Goal: Information Seeking & Learning: Learn about a topic

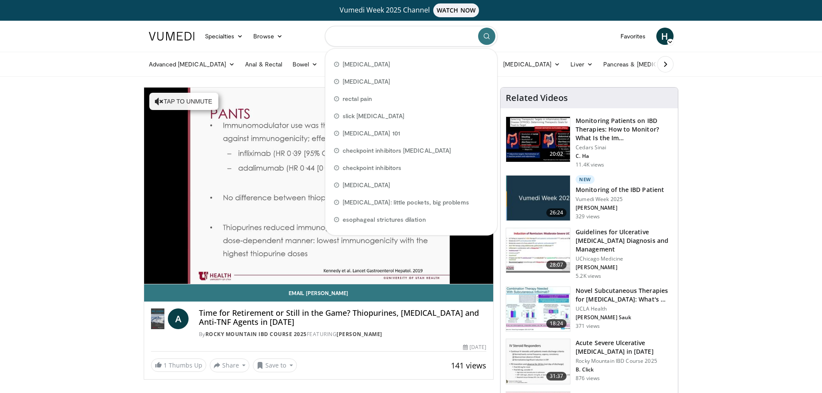
click at [395, 34] on input "Search topics, interventions" at bounding box center [411, 36] width 173 height 21
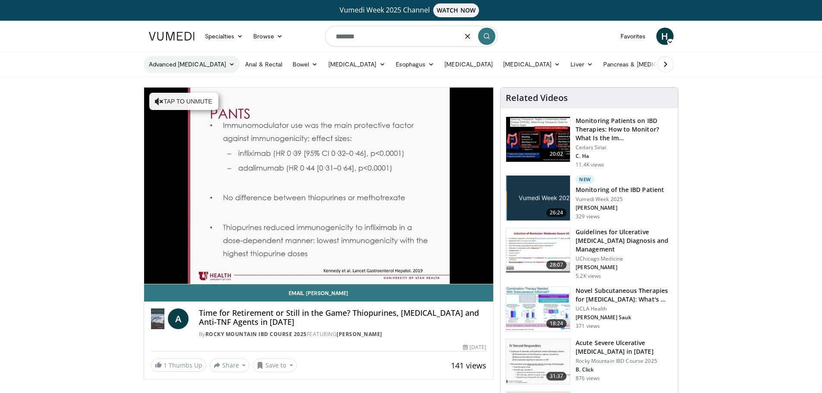
click at [200, 65] on link "Advanced [MEDICAL_DATA]" at bounding box center [192, 64] width 97 height 17
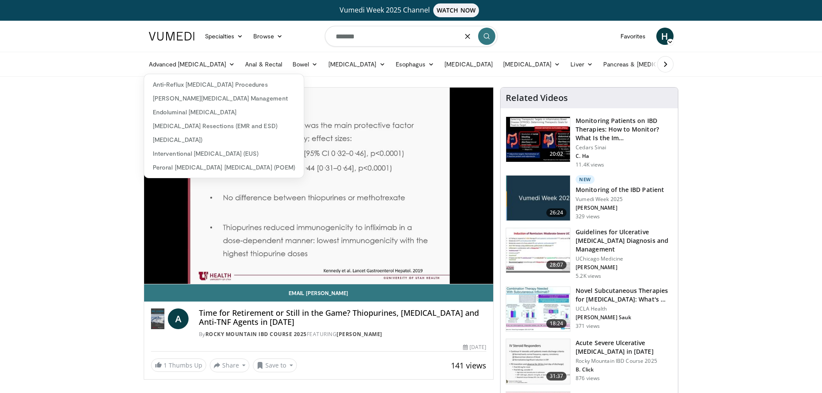
click at [370, 35] on input "*******" at bounding box center [411, 36] width 173 height 21
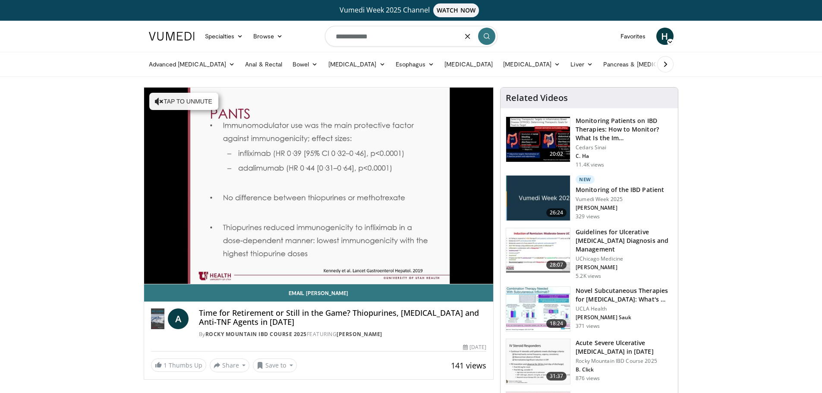
type input "**********"
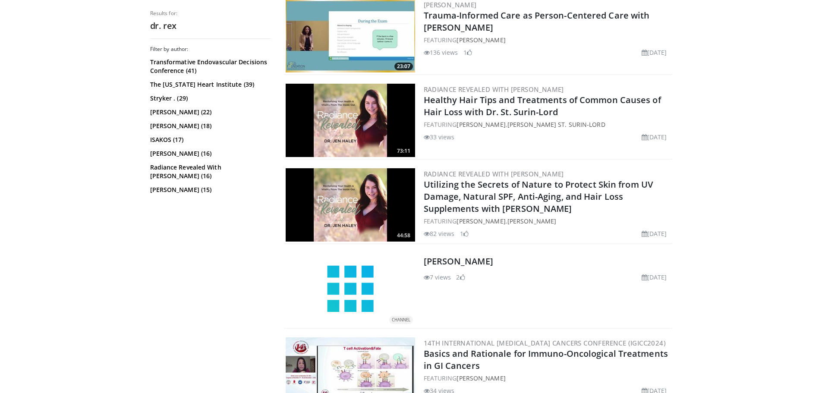
scroll to position [1947, 0]
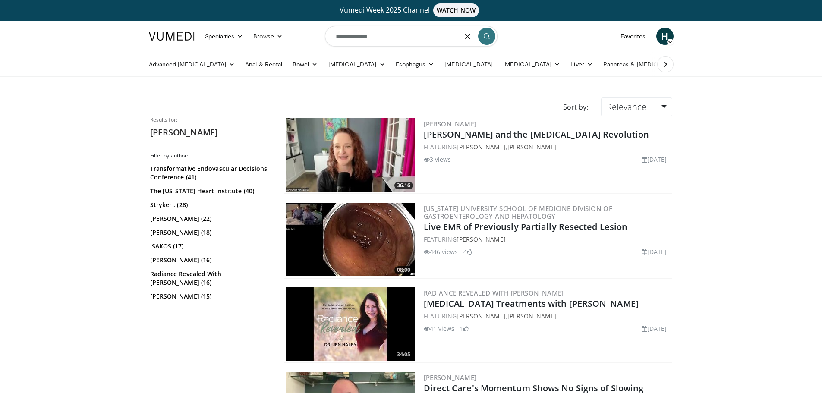
click at [362, 37] on input "**********" at bounding box center [411, 36] width 173 height 21
type input "**********"
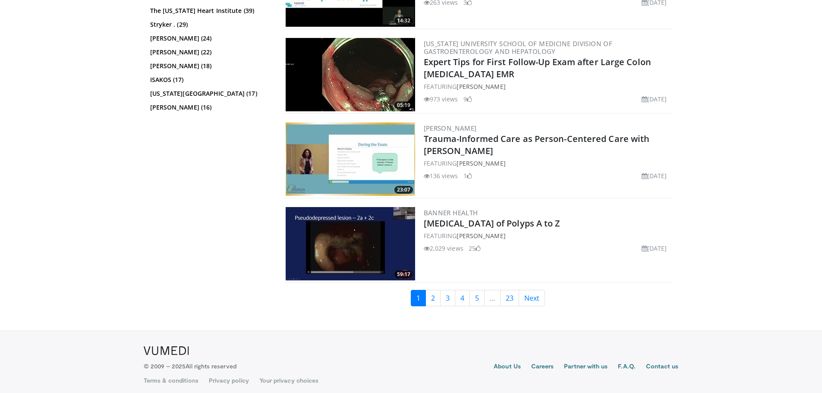
scroll to position [1943, 0]
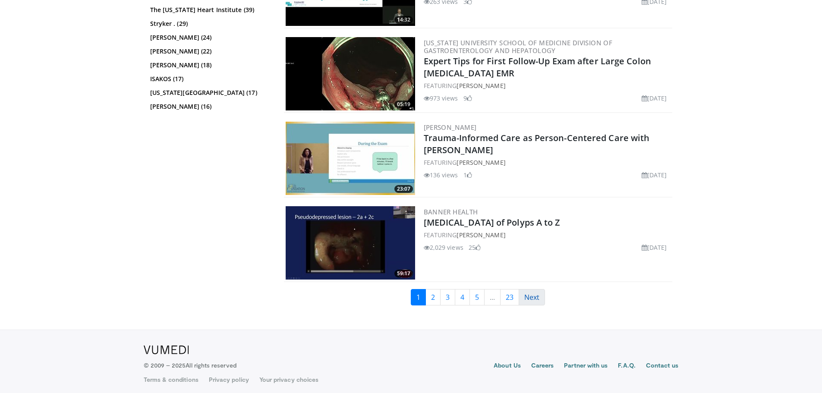
click at [537, 299] on link "Next" at bounding box center [532, 297] width 26 height 16
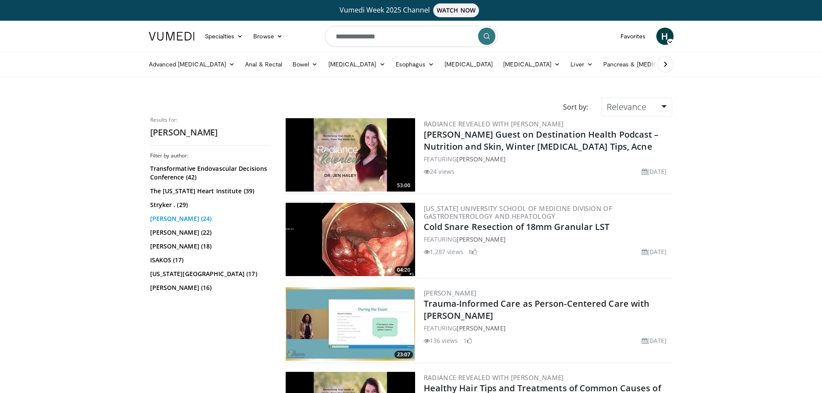
click at [171, 219] on link "[PERSON_NAME] (24)" at bounding box center [209, 219] width 119 height 9
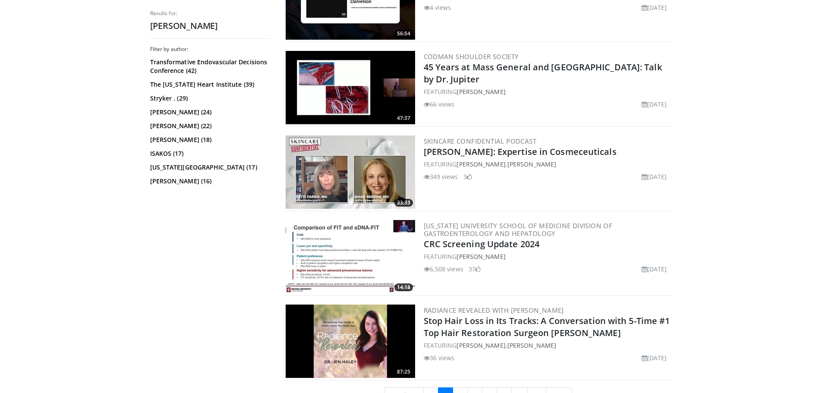
scroll to position [1900, 0]
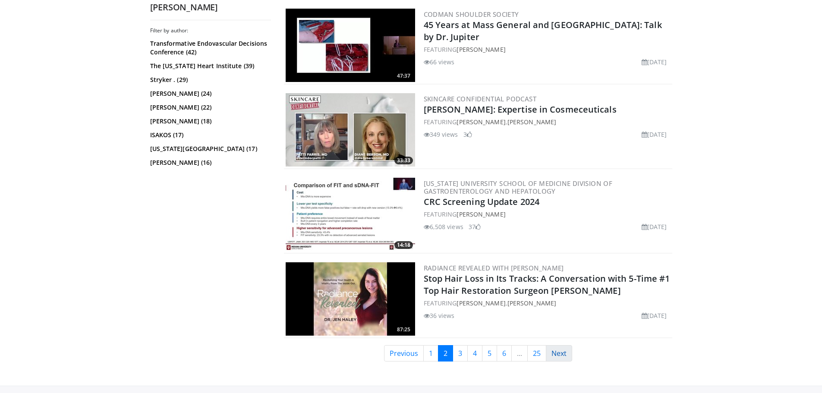
click at [563, 349] on link "Next" at bounding box center [559, 353] width 26 height 16
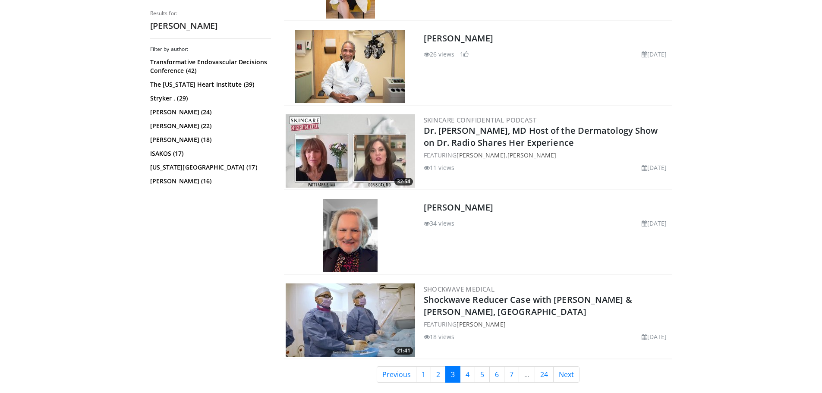
scroll to position [1943, 0]
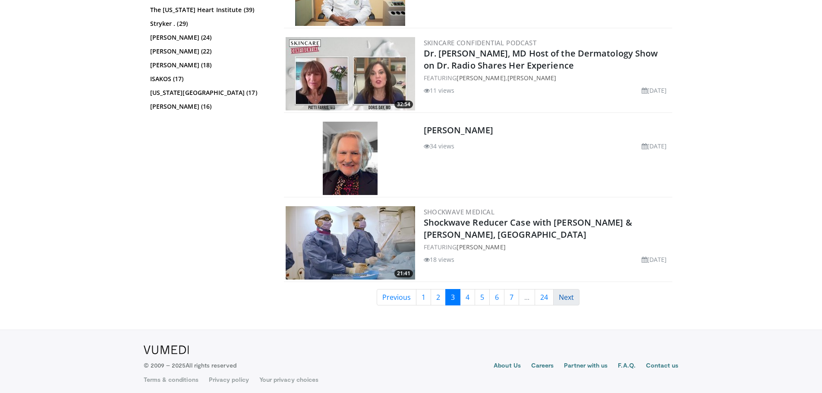
click at [575, 303] on link "Next" at bounding box center [566, 297] width 26 height 16
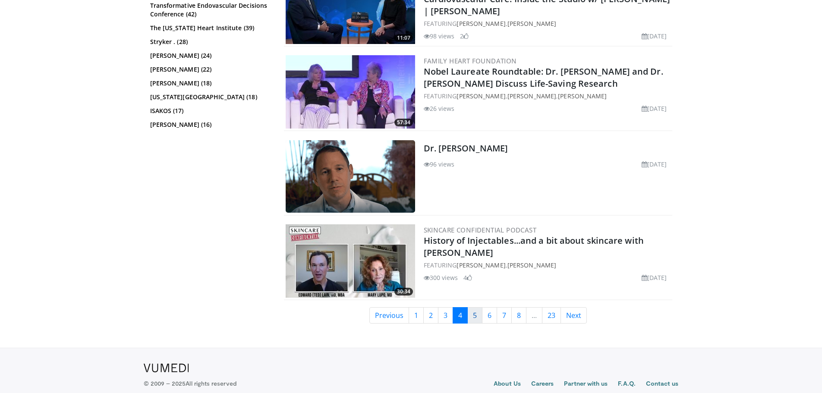
scroll to position [1947, 0]
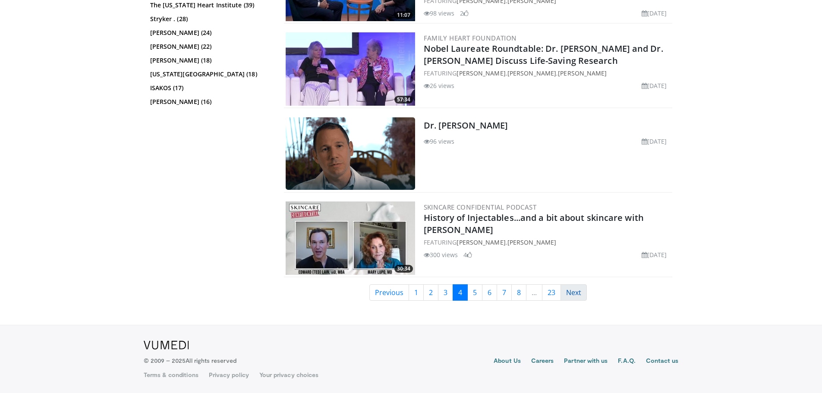
click at [575, 297] on link "Next" at bounding box center [574, 292] width 26 height 16
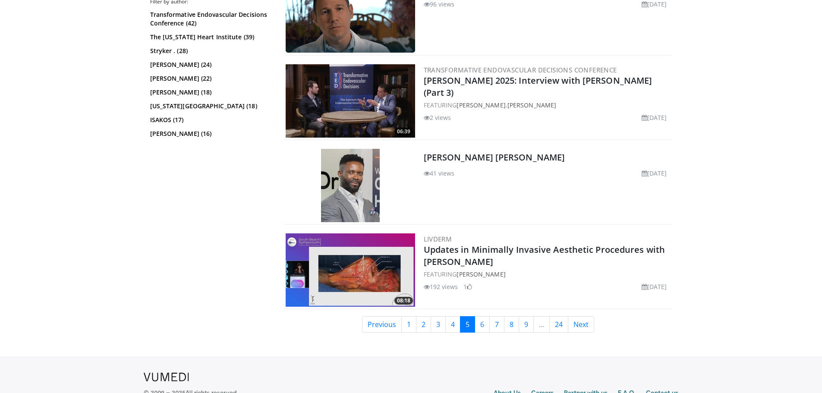
scroll to position [1943, 0]
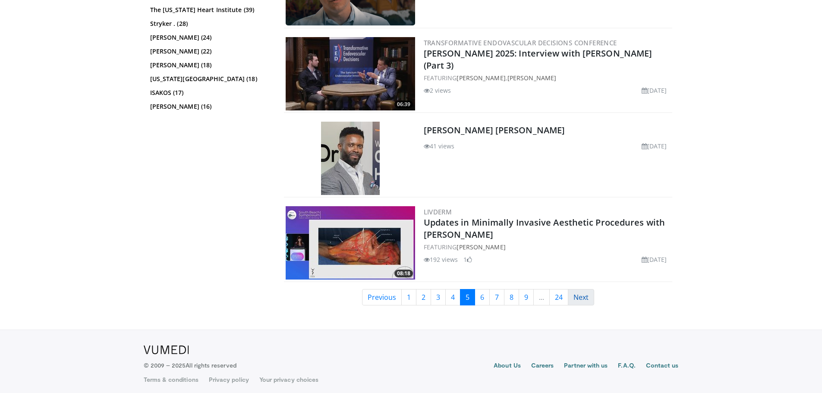
click at [580, 297] on link "Next" at bounding box center [581, 297] width 26 height 16
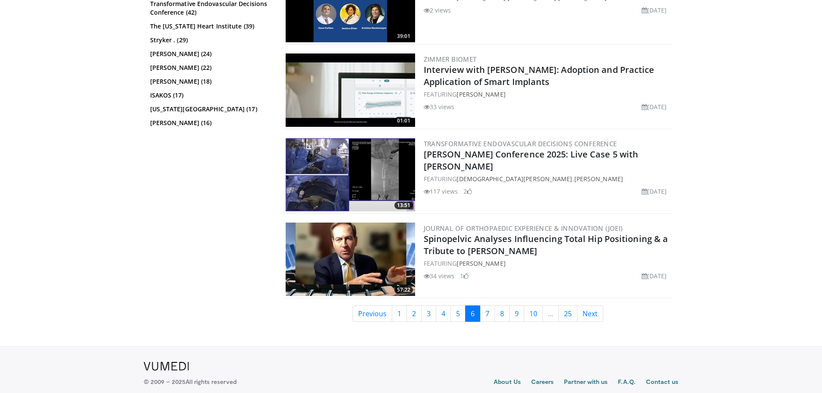
scroll to position [2007, 0]
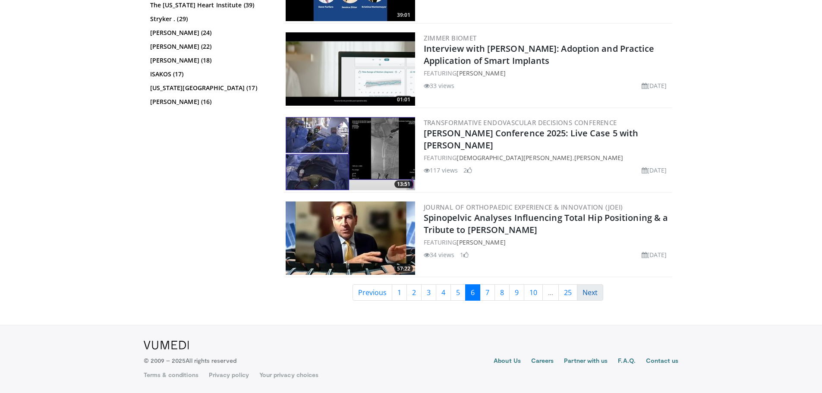
click at [595, 291] on link "Next" at bounding box center [590, 292] width 26 height 16
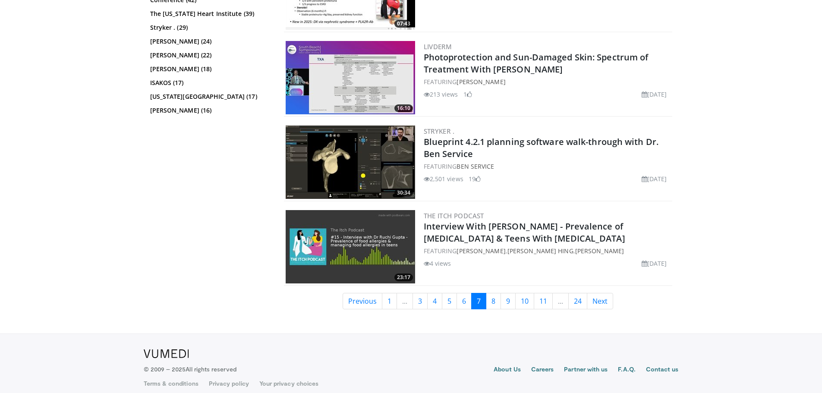
scroll to position [1943, 0]
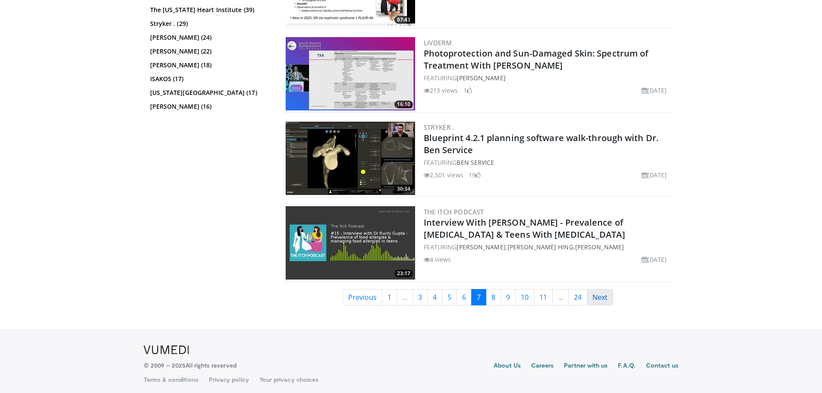
click at [599, 301] on link "Next" at bounding box center [600, 297] width 26 height 16
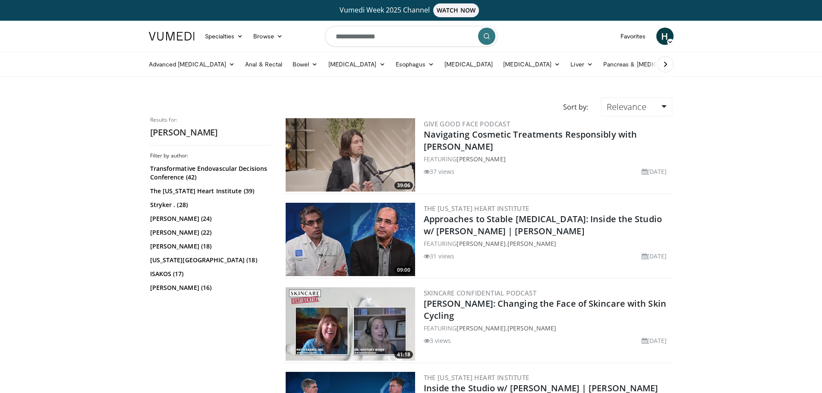
click at [408, 39] on input "**********" at bounding box center [411, 36] width 173 height 21
type input "**********"
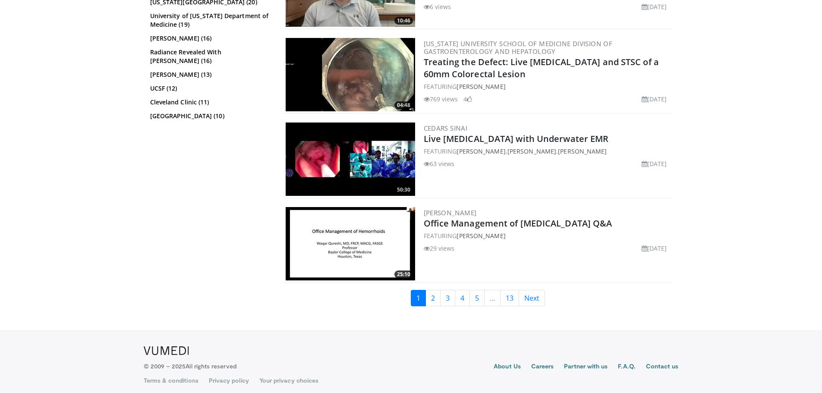
scroll to position [2032, 0]
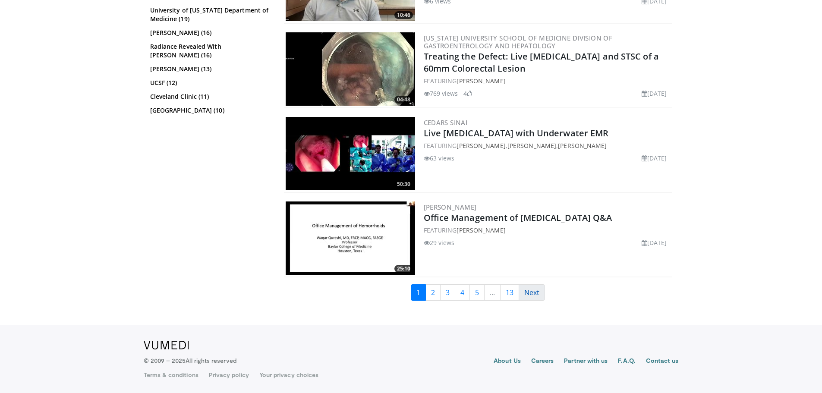
click at [534, 296] on link "Next" at bounding box center [532, 292] width 26 height 16
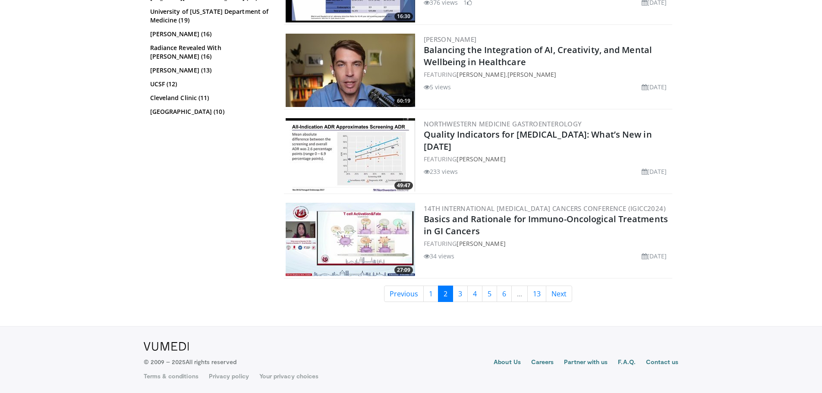
scroll to position [1947, 0]
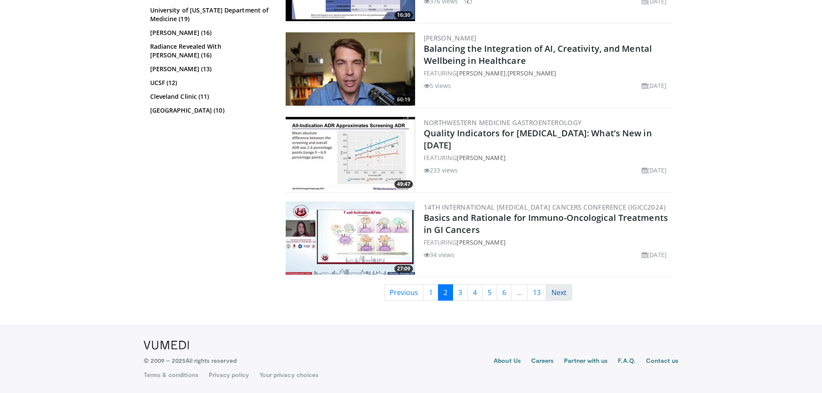
click at [554, 296] on link "Next" at bounding box center [559, 292] width 26 height 16
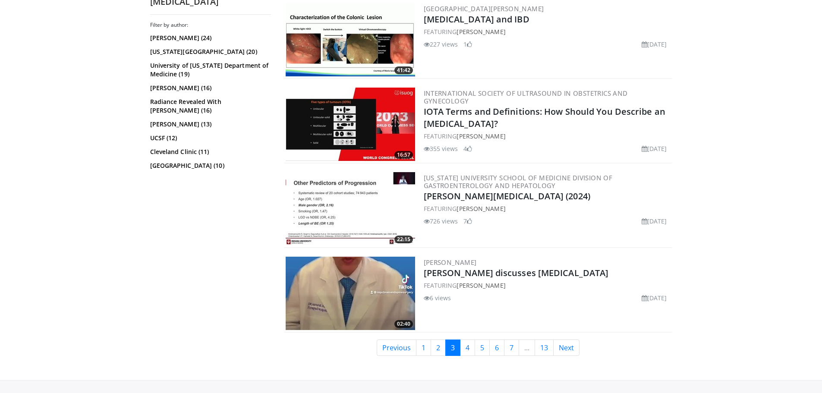
scroll to position [2029, 0]
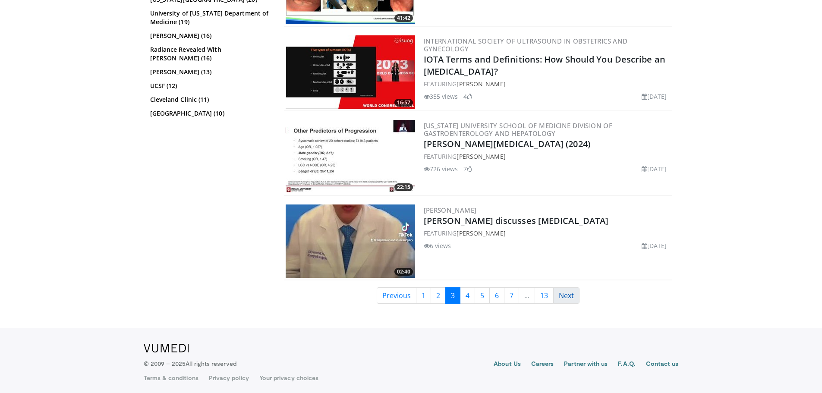
click at [556, 300] on link "Next" at bounding box center [566, 296] width 26 height 16
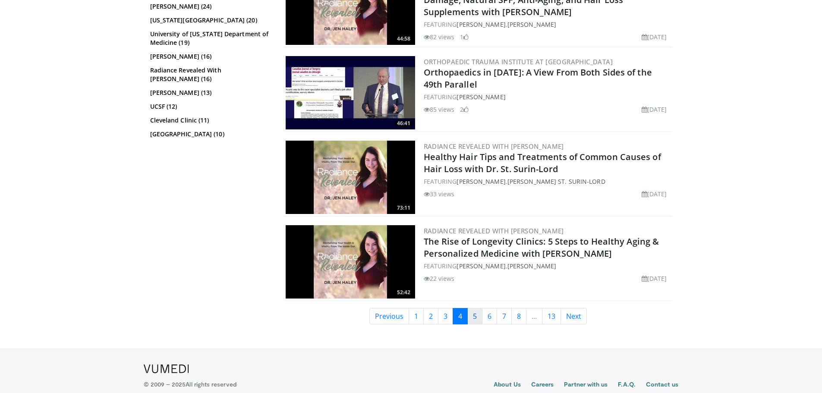
scroll to position [1947, 0]
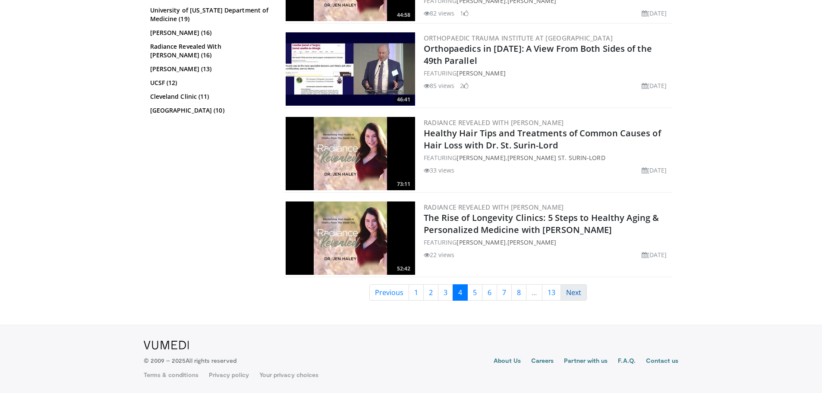
click at [575, 296] on link "Next" at bounding box center [574, 292] width 26 height 16
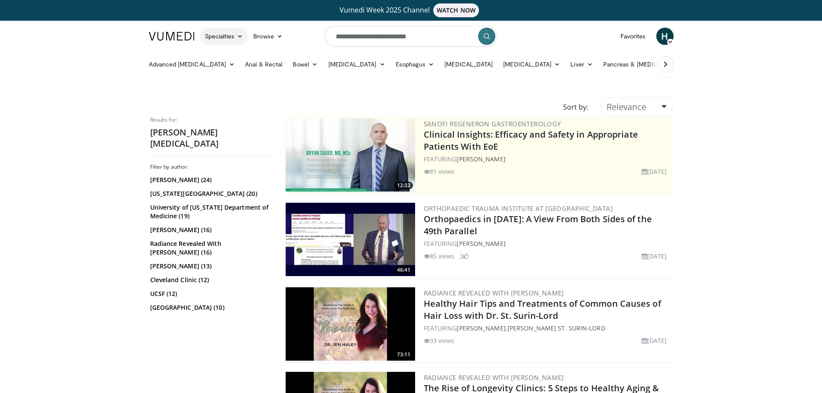
click at [238, 40] on link "Specialties" at bounding box center [224, 36] width 49 height 17
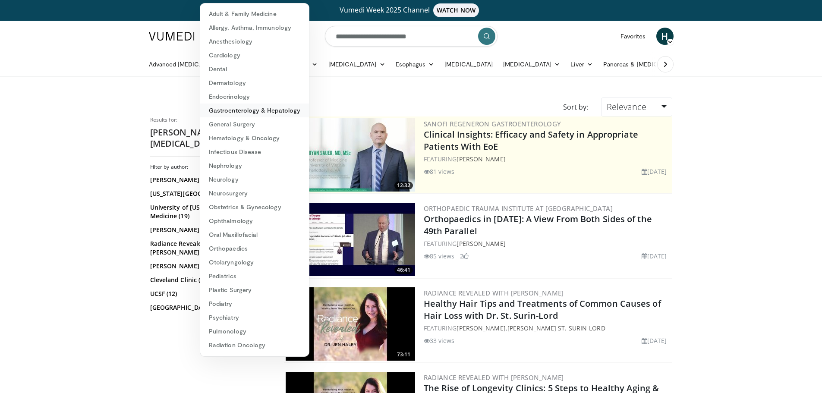
click at [235, 114] on link "Gastroenterology & Hepatology" at bounding box center [254, 111] width 109 height 14
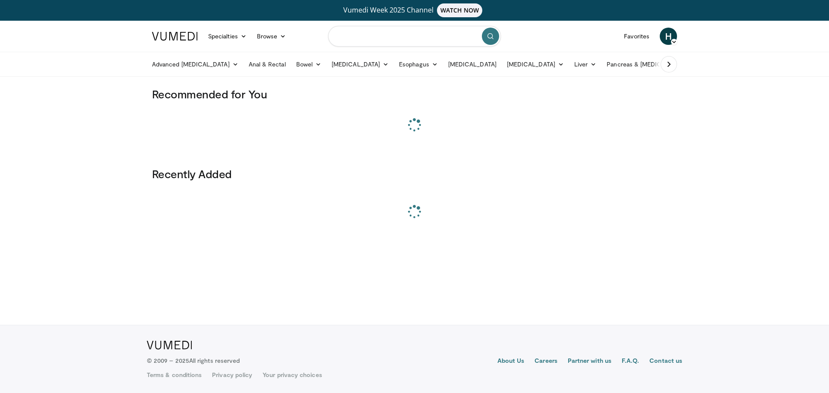
click at [385, 39] on input "Search topics, interventions" at bounding box center [414, 36] width 173 height 21
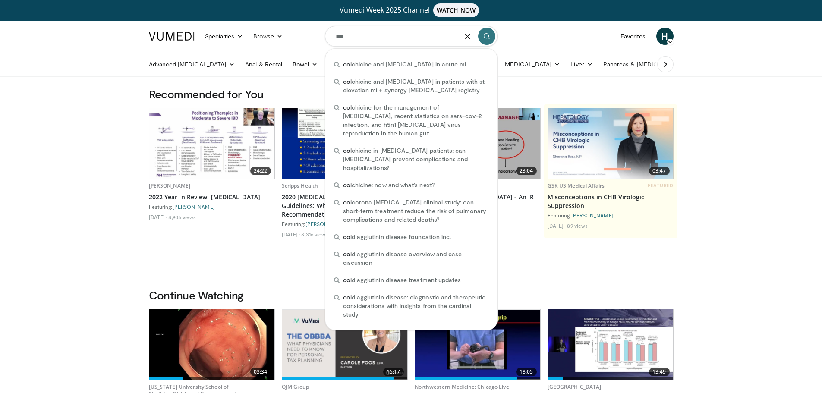
type input "***"
click at [502, 330] on img at bounding box center [477, 344] width 125 height 69
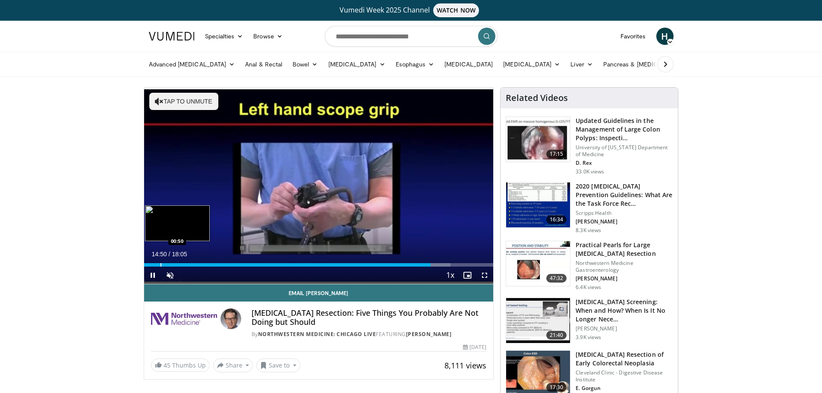
click at [158, 261] on div "Loaded : 87.74% 14:50 00:50" at bounding box center [319, 263] width 350 height 8
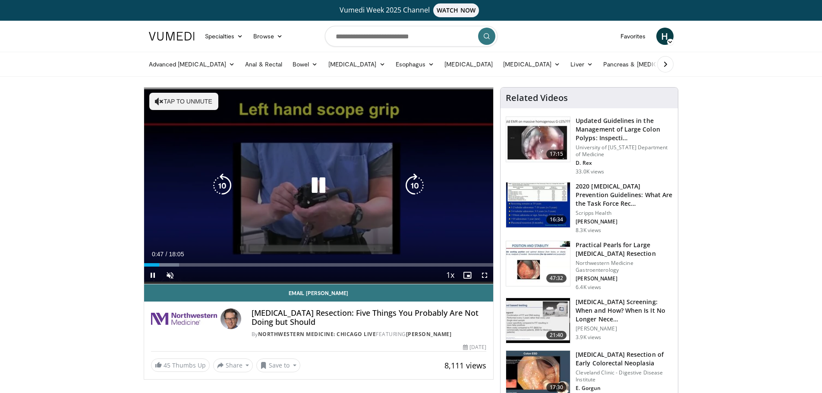
click at [412, 186] on icon "Video Player" at bounding box center [415, 186] width 24 height 24
click at [324, 186] on icon "Video Player" at bounding box center [319, 186] width 24 height 24
click at [318, 187] on icon "Video Player" at bounding box center [319, 186] width 24 height 24
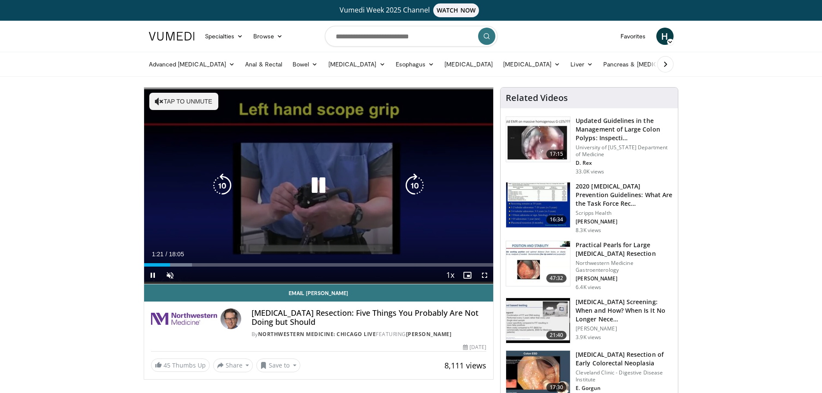
click at [418, 188] on icon "Video Player" at bounding box center [415, 186] width 24 height 24
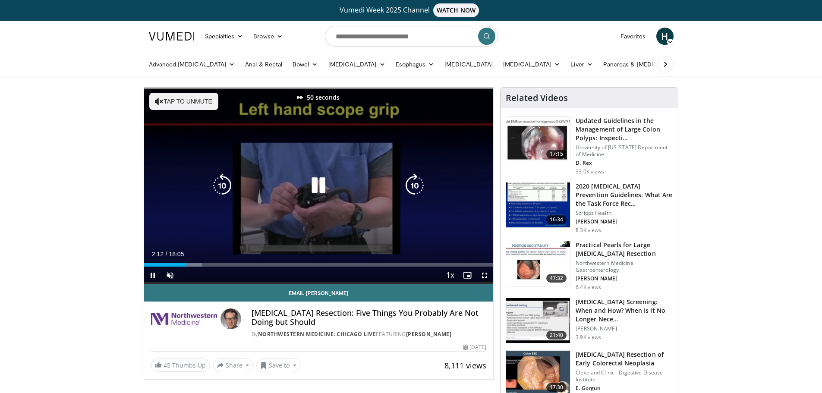
click at [418, 188] on icon "Video Player" at bounding box center [415, 186] width 24 height 24
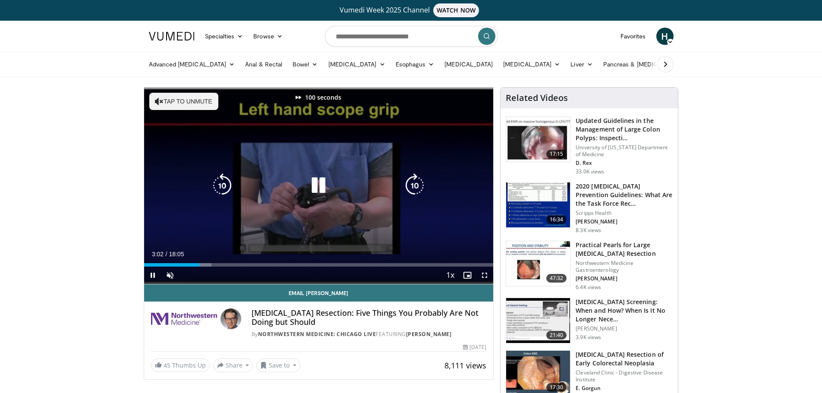
click at [418, 188] on icon "Video Player" at bounding box center [415, 186] width 24 height 24
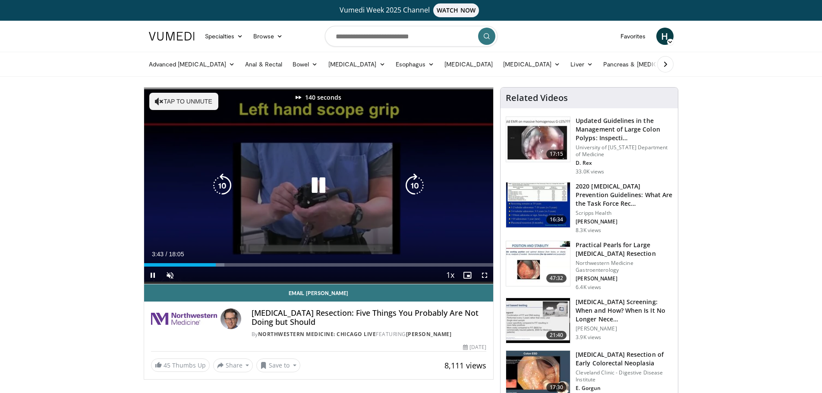
click at [418, 188] on icon "Video Player" at bounding box center [415, 186] width 24 height 24
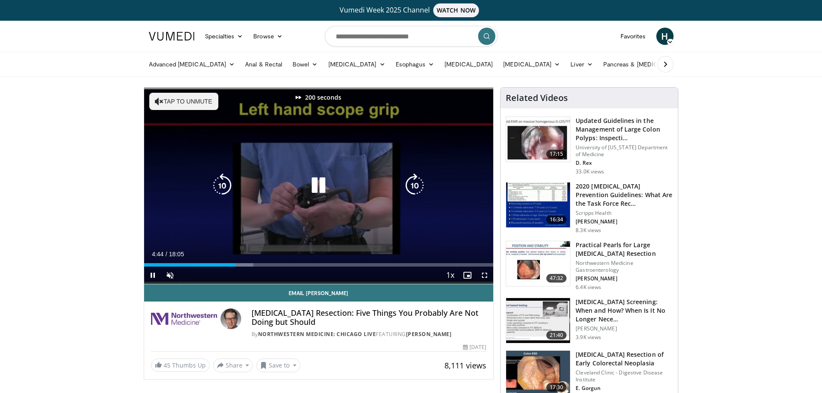
click at [418, 188] on icon "Video Player" at bounding box center [415, 186] width 24 height 24
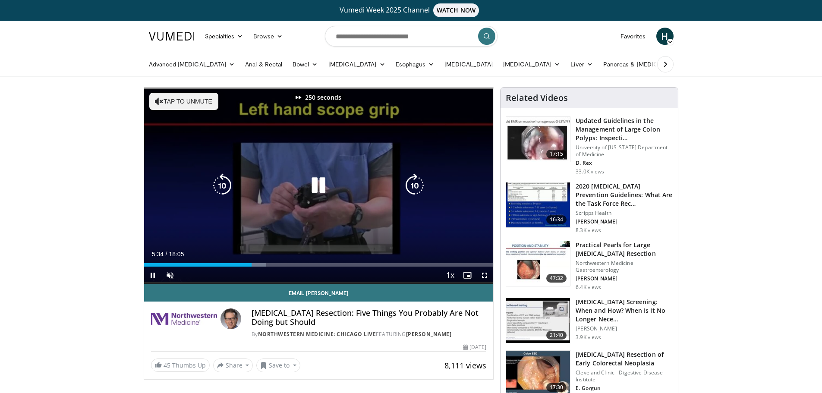
click at [418, 188] on icon "Video Player" at bounding box center [415, 186] width 24 height 24
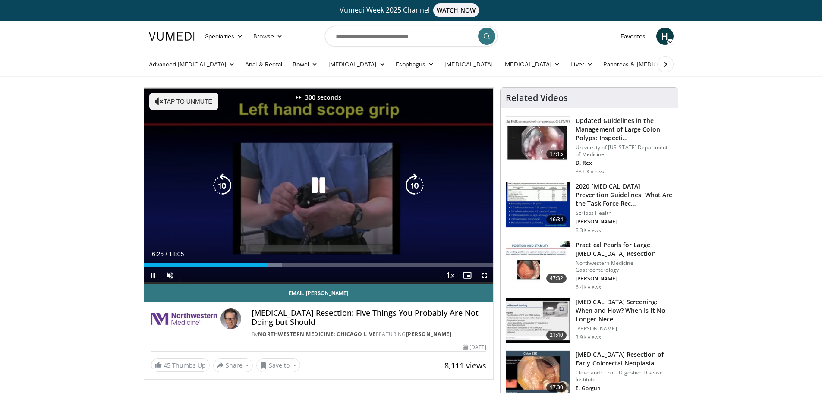
click at [418, 188] on icon "Video Player" at bounding box center [415, 186] width 24 height 24
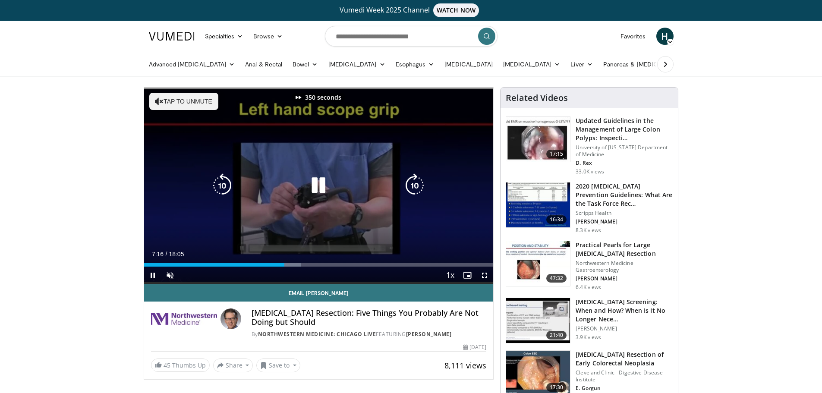
click at [418, 188] on icon "Video Player" at bounding box center [415, 186] width 24 height 24
drag, startPoint x: 317, startPoint y: 191, endPoint x: 320, endPoint y: 185, distance: 7.1
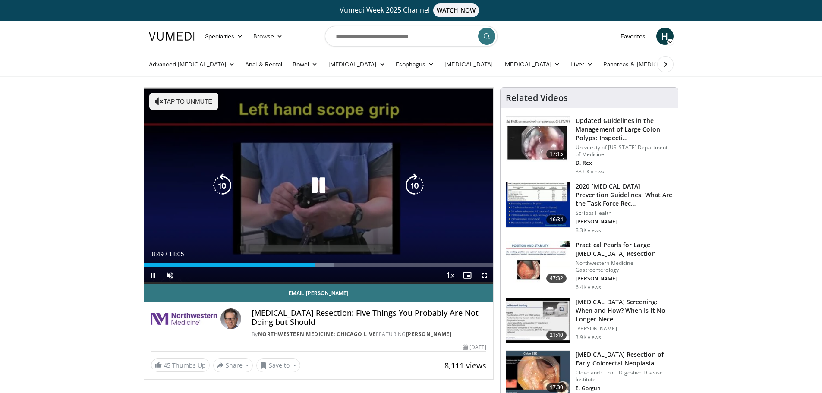
click at [318, 186] on icon "Video Player" at bounding box center [319, 186] width 24 height 24
